Goal: Navigation & Orientation: Find specific page/section

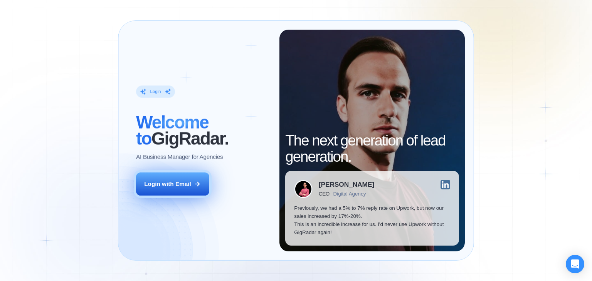
click at [189, 193] on button "Login with Email" at bounding box center [172, 184] width 73 height 23
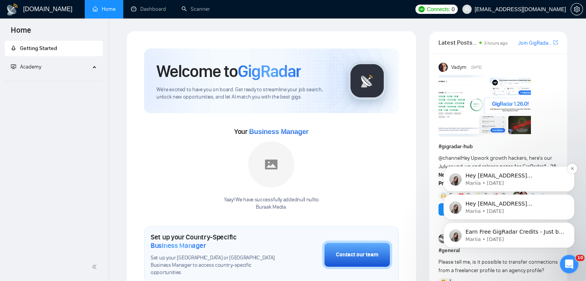
click at [531, 185] on p "Mariia • [DATE]" at bounding box center [515, 183] width 99 height 7
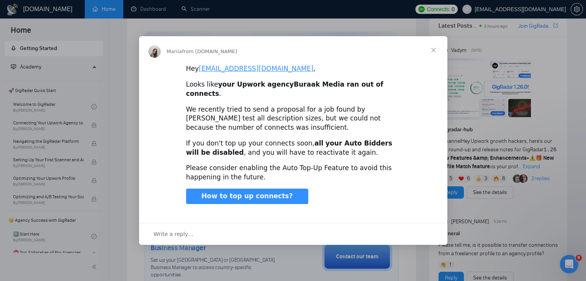
scroll to position [18, 0]
click at [429, 54] on span "Close" at bounding box center [434, 50] width 28 height 28
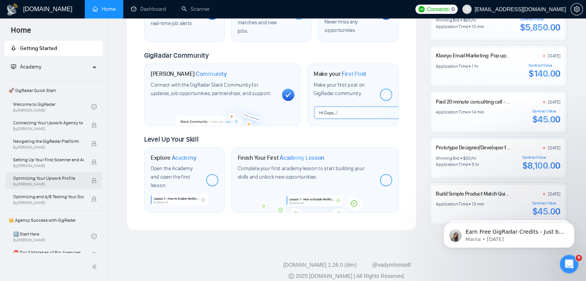
scroll to position [0, 0]
